Goal: Transaction & Acquisition: Book appointment/travel/reservation

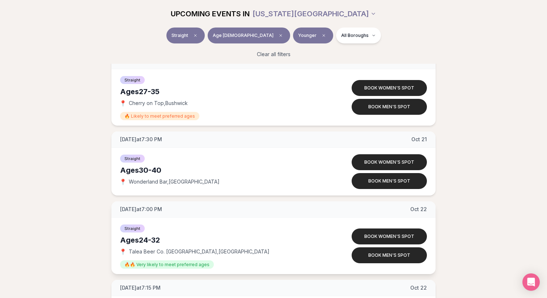
scroll to position [2578, 0]
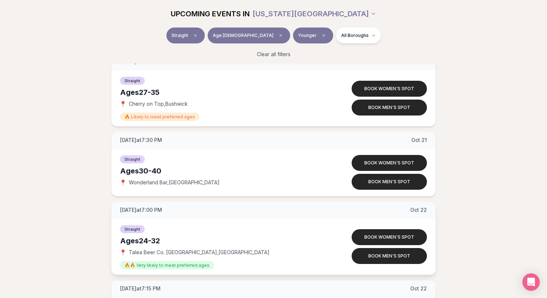
click at [158, 211] on span "[DATE] at 7:00 PM" at bounding box center [141, 209] width 42 height 7
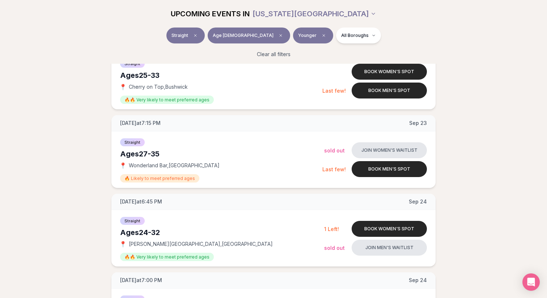
scroll to position [646, 0]
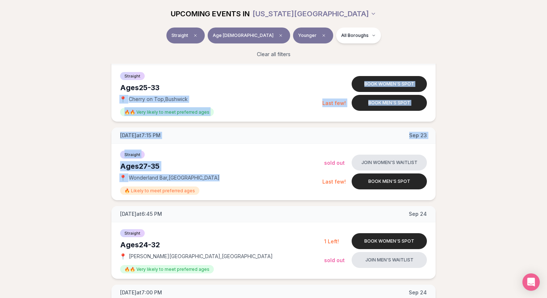
drag, startPoint x: 85, startPoint y: 96, endPoint x: 84, endPoint y: 191, distance: 95.1
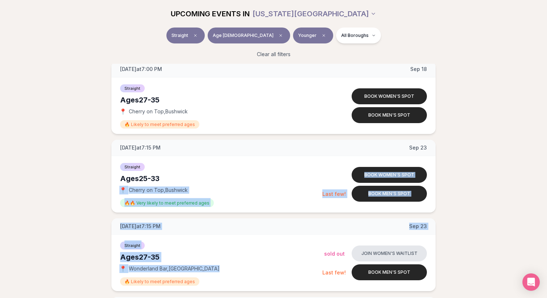
scroll to position [549, 0]
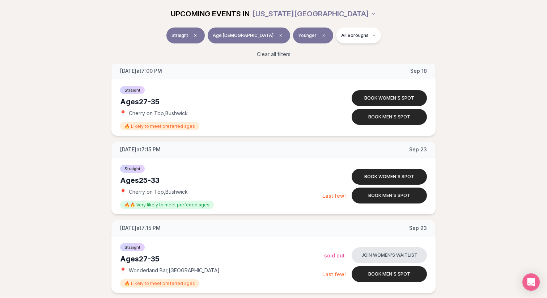
scroll to position [565, 0]
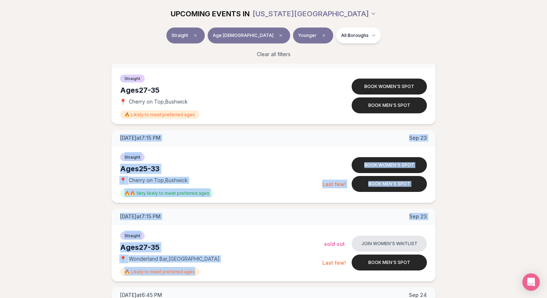
drag, startPoint x: 82, startPoint y: 136, endPoint x: 94, endPoint y: 280, distance: 144.1
drag, startPoint x: 94, startPoint y: 279, endPoint x: 95, endPoint y: 137, distance: 141.8
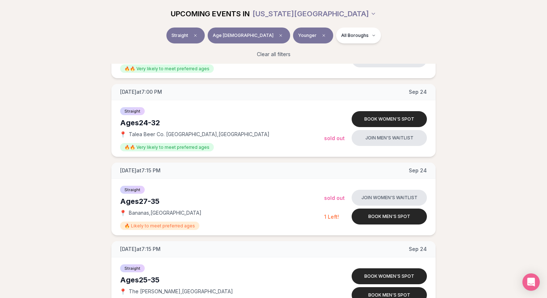
scroll to position [856, 0]
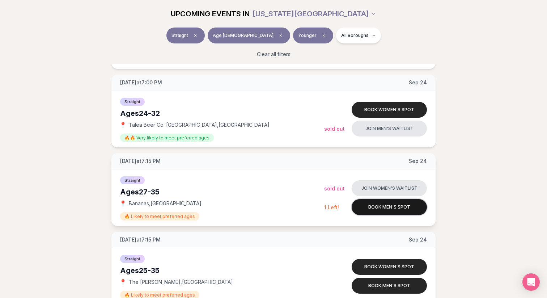
click at [381, 204] on button "Book men's spot" at bounding box center [389, 207] width 75 height 16
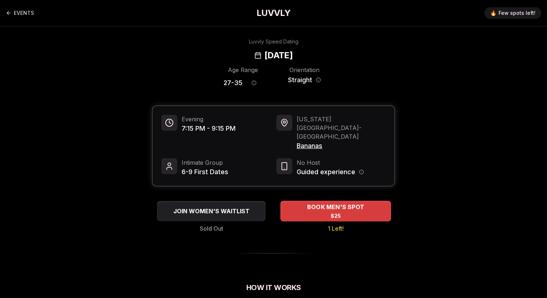
click at [320, 203] on span "BOOK MEN'S SPOT" at bounding box center [336, 207] width 60 height 9
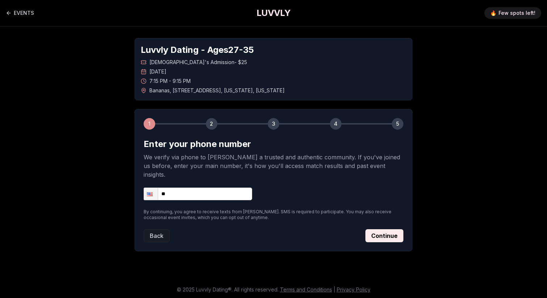
click at [222, 188] on input "**" at bounding box center [198, 193] width 109 height 13
type input "**********"
click at [390, 229] on button "Continue" at bounding box center [384, 235] width 38 height 13
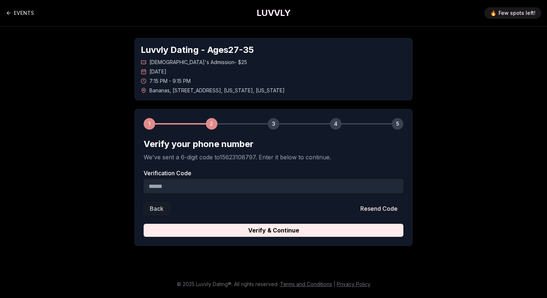
click at [230, 178] on div "Verification Code" at bounding box center [274, 181] width 260 height 23
click at [230, 182] on input "Verification Code" at bounding box center [274, 186] width 260 height 14
paste input "******"
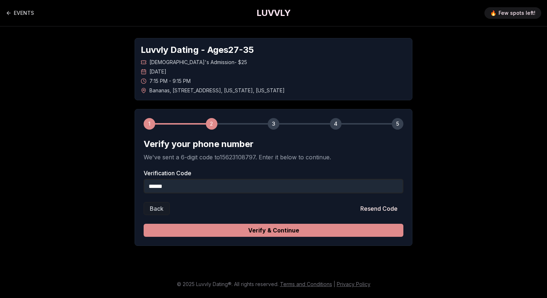
type input "******"
click at [276, 234] on button "Verify & Continue" at bounding box center [274, 230] width 260 height 13
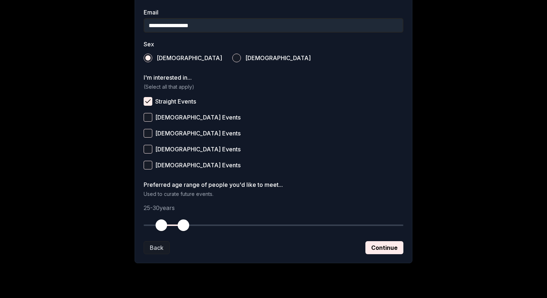
scroll to position [247, 0]
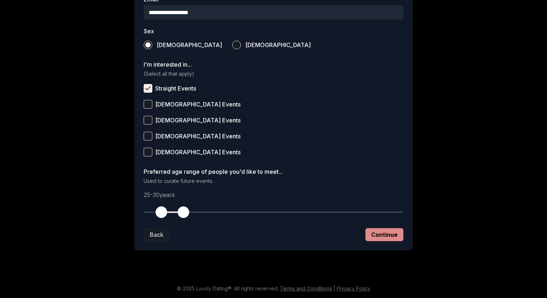
click at [391, 235] on button "Continue" at bounding box center [384, 234] width 38 height 13
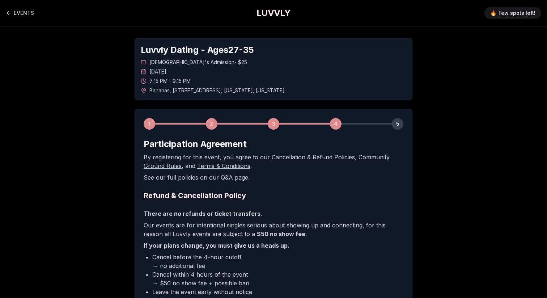
scroll to position [130, 0]
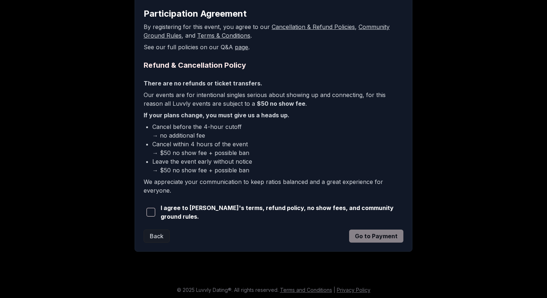
click at [196, 213] on span "I agree to [PERSON_NAME]'s terms, refund policy, no show fees, and community gr…" at bounding box center [282, 211] width 243 height 17
click at [153, 212] on span "button" at bounding box center [151, 212] width 9 height 9
click at [360, 232] on button "Go to Payment" at bounding box center [376, 235] width 54 height 13
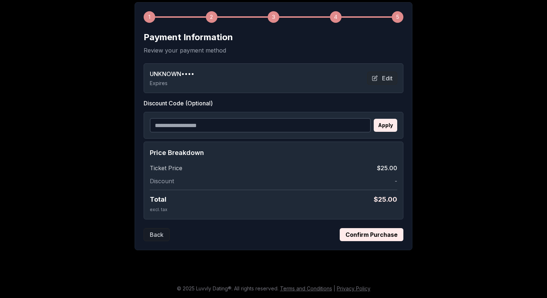
scroll to position [107, 0]
click at [387, 232] on button "Confirm Purchase" at bounding box center [372, 234] width 64 height 13
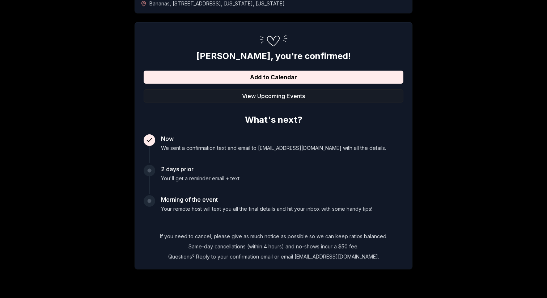
scroll to position [106, 0]
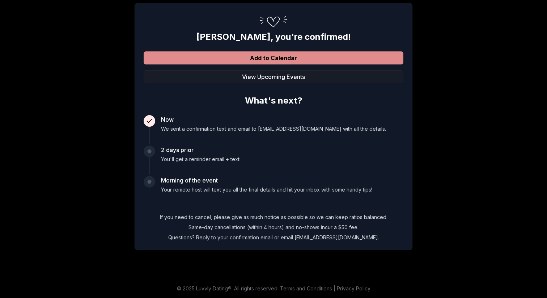
click at [206, 55] on button "Add to Calendar" at bounding box center [274, 57] width 260 height 13
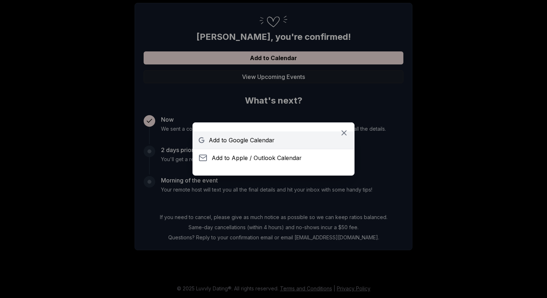
click at [258, 134] on link "Add to Google Calendar" at bounding box center [273, 139] width 161 height 17
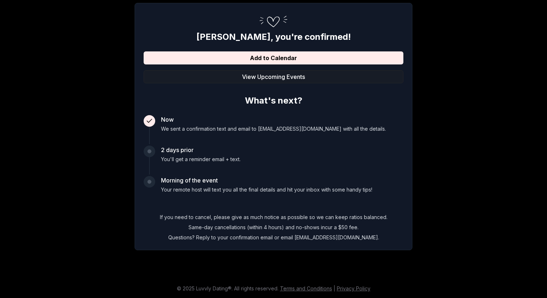
scroll to position [101, 0]
